Goal: Check status: Check status

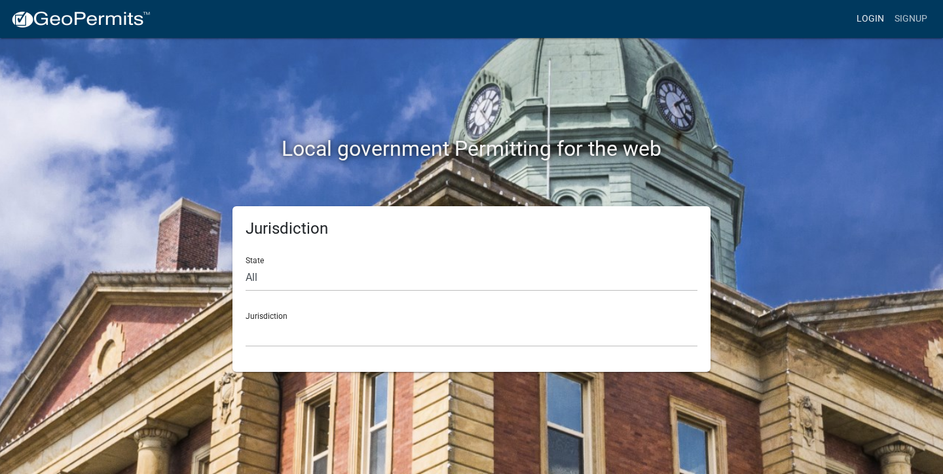
click at [873, 24] on link "Login" at bounding box center [870, 19] width 38 height 25
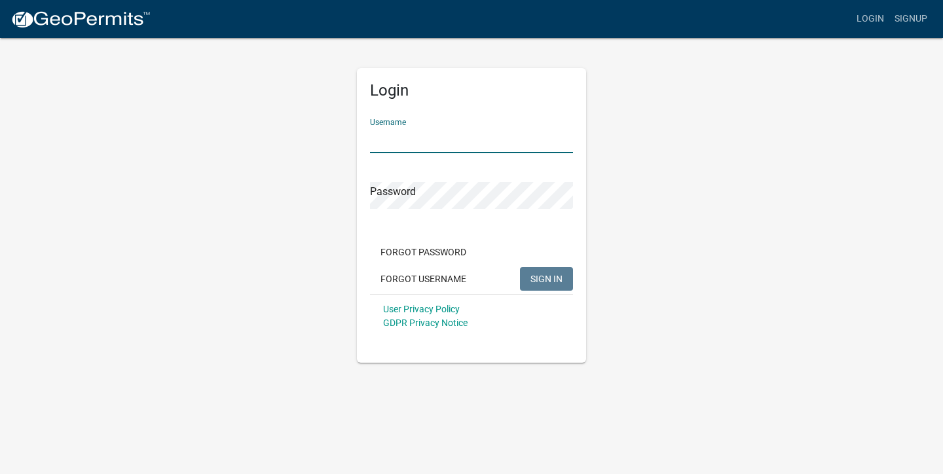
type input "[PERSON_NAME].[PERSON_NAME]"
click at [546, 278] on button "SIGN IN" at bounding box center [546, 279] width 53 height 24
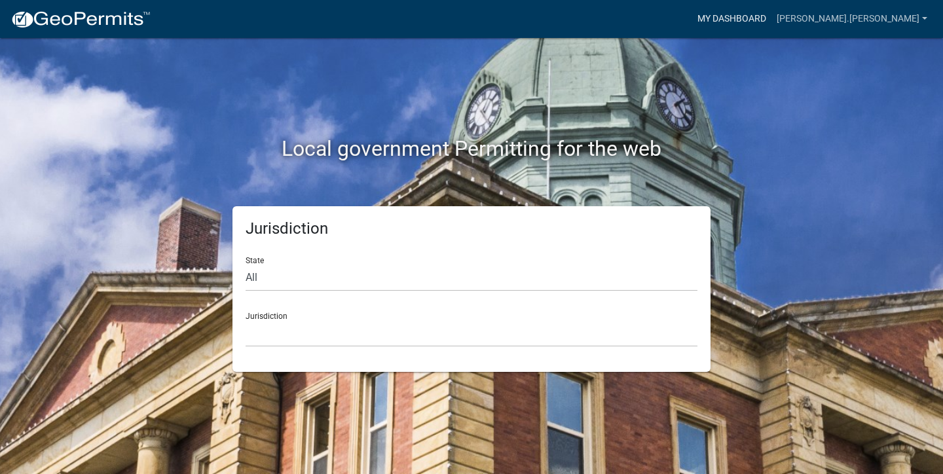
click at [771, 22] on link "My Dashboard" at bounding box center [731, 19] width 79 height 25
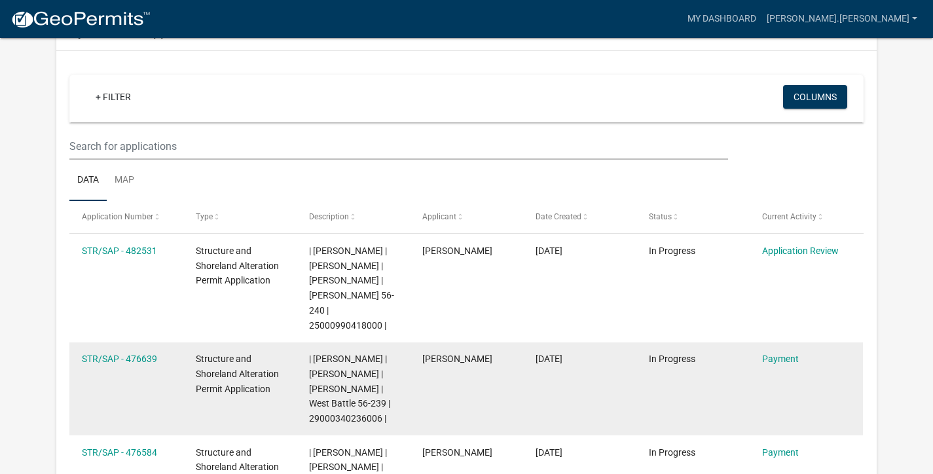
scroll to position [204, 0]
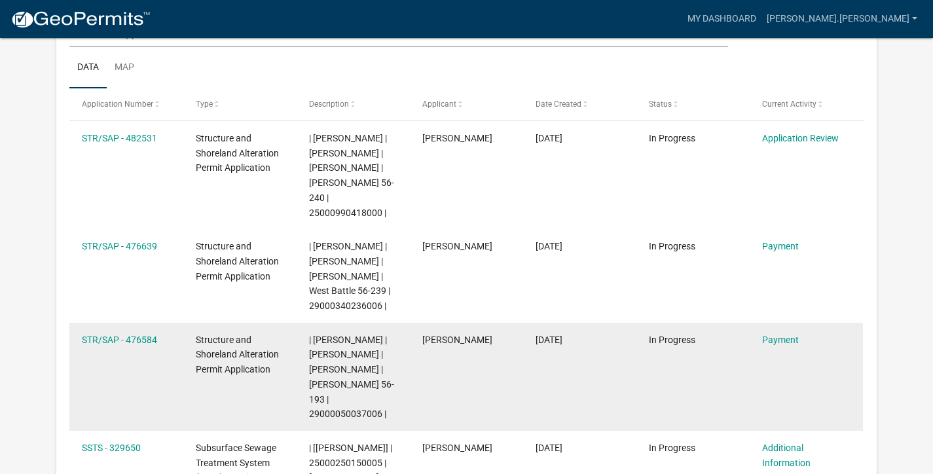
click at [367, 369] on div "| [PERSON_NAME] | [PERSON_NAME] | [PERSON_NAME] | [PERSON_NAME] 56-193 | 290000…" at bounding box center [353, 378] width 88 height 90
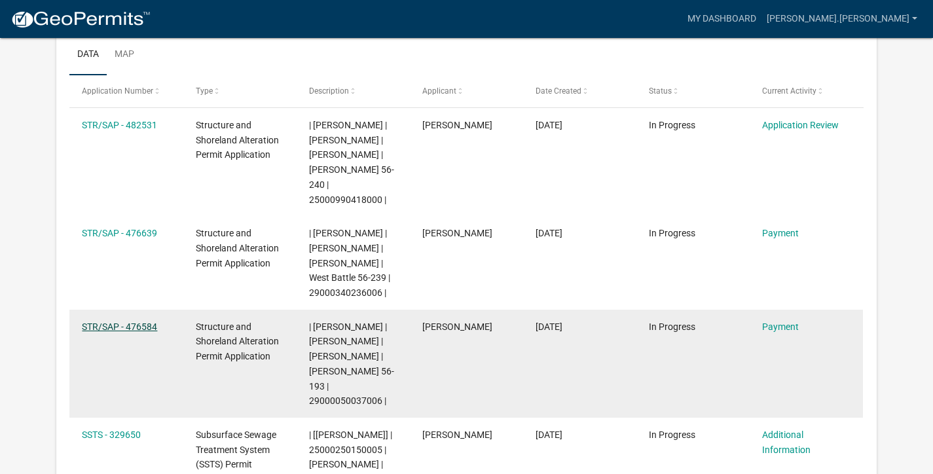
click at [118, 321] on link "STR/SAP - 476584" at bounding box center [119, 326] width 75 height 10
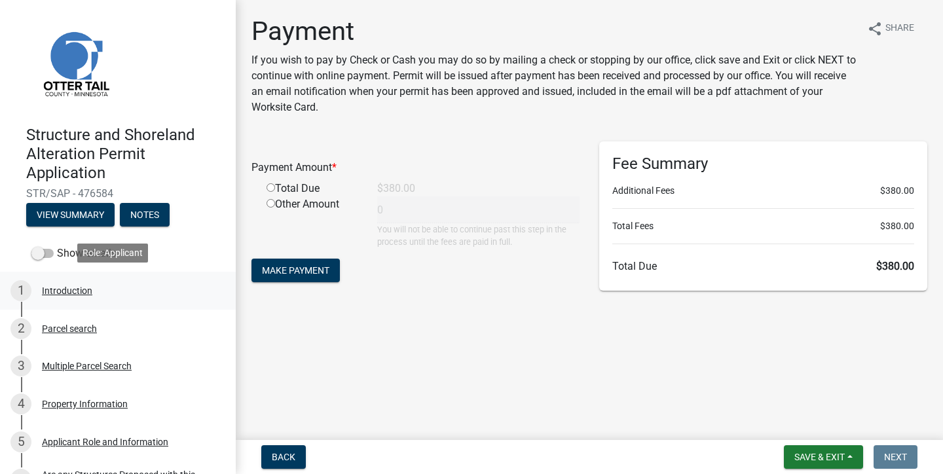
click at [74, 295] on div "1 Introduction" at bounding box center [112, 290] width 204 height 21
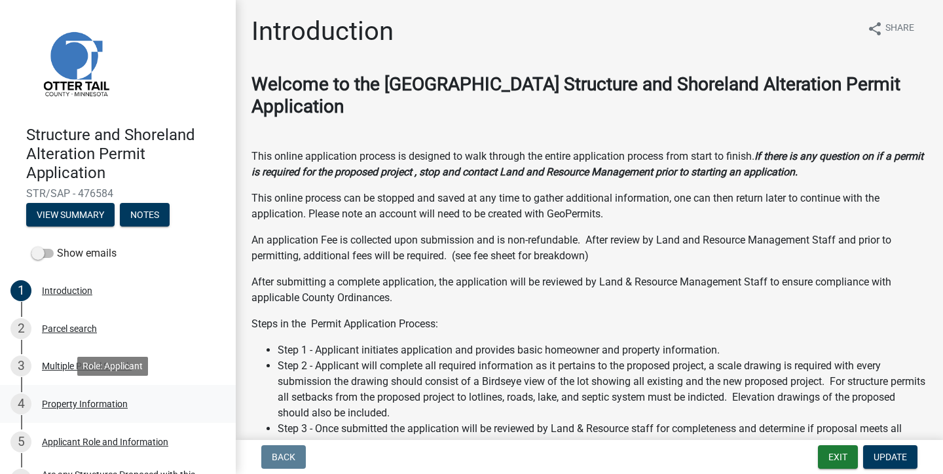
click at [105, 394] on div "4 Property Information" at bounding box center [112, 403] width 204 height 21
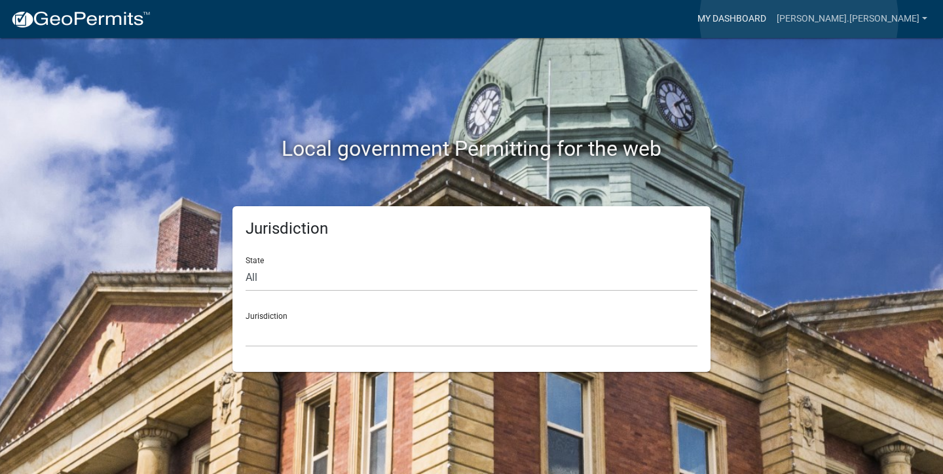
click at [771, 19] on link "My Dashboard" at bounding box center [731, 19] width 79 height 25
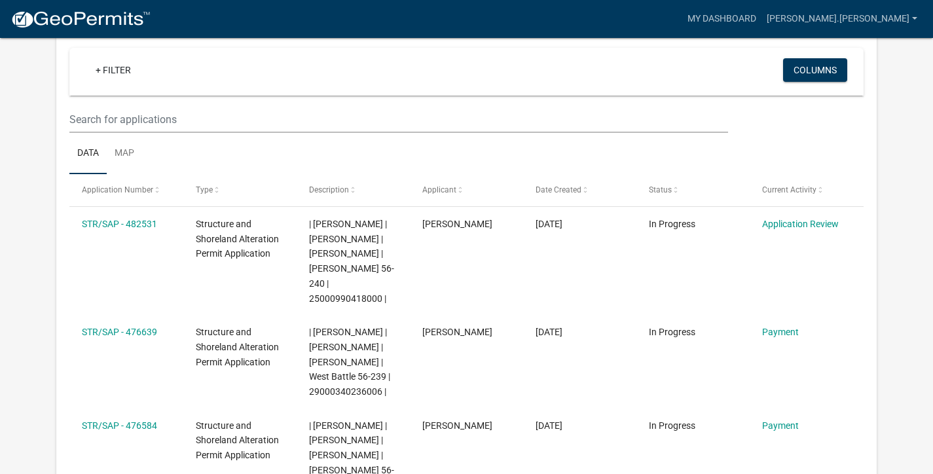
scroll to position [224, 0]
